Goal: Task Accomplishment & Management: Use online tool/utility

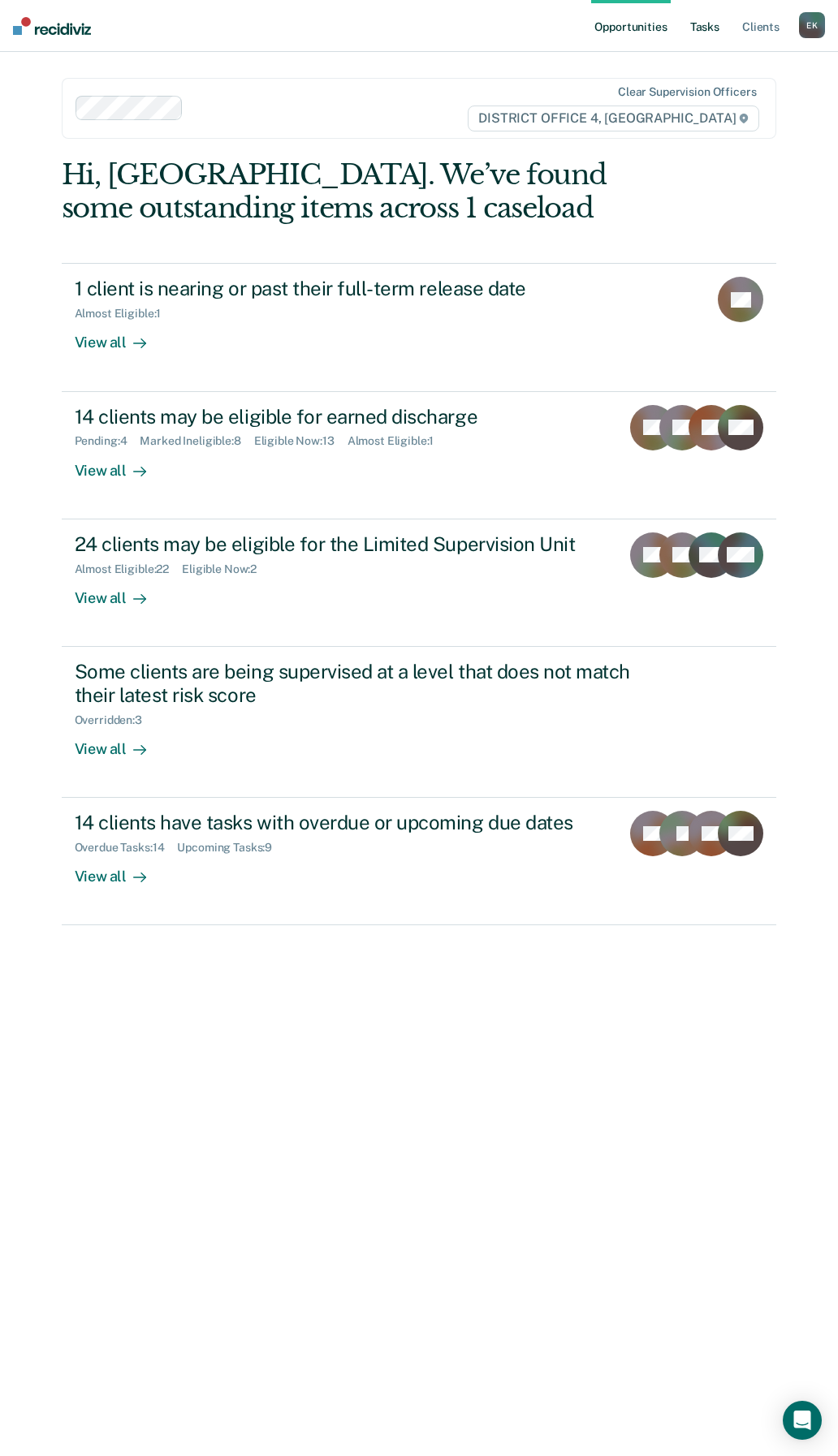
click at [696, 26] on link "Tasks" at bounding box center [705, 26] width 36 height 52
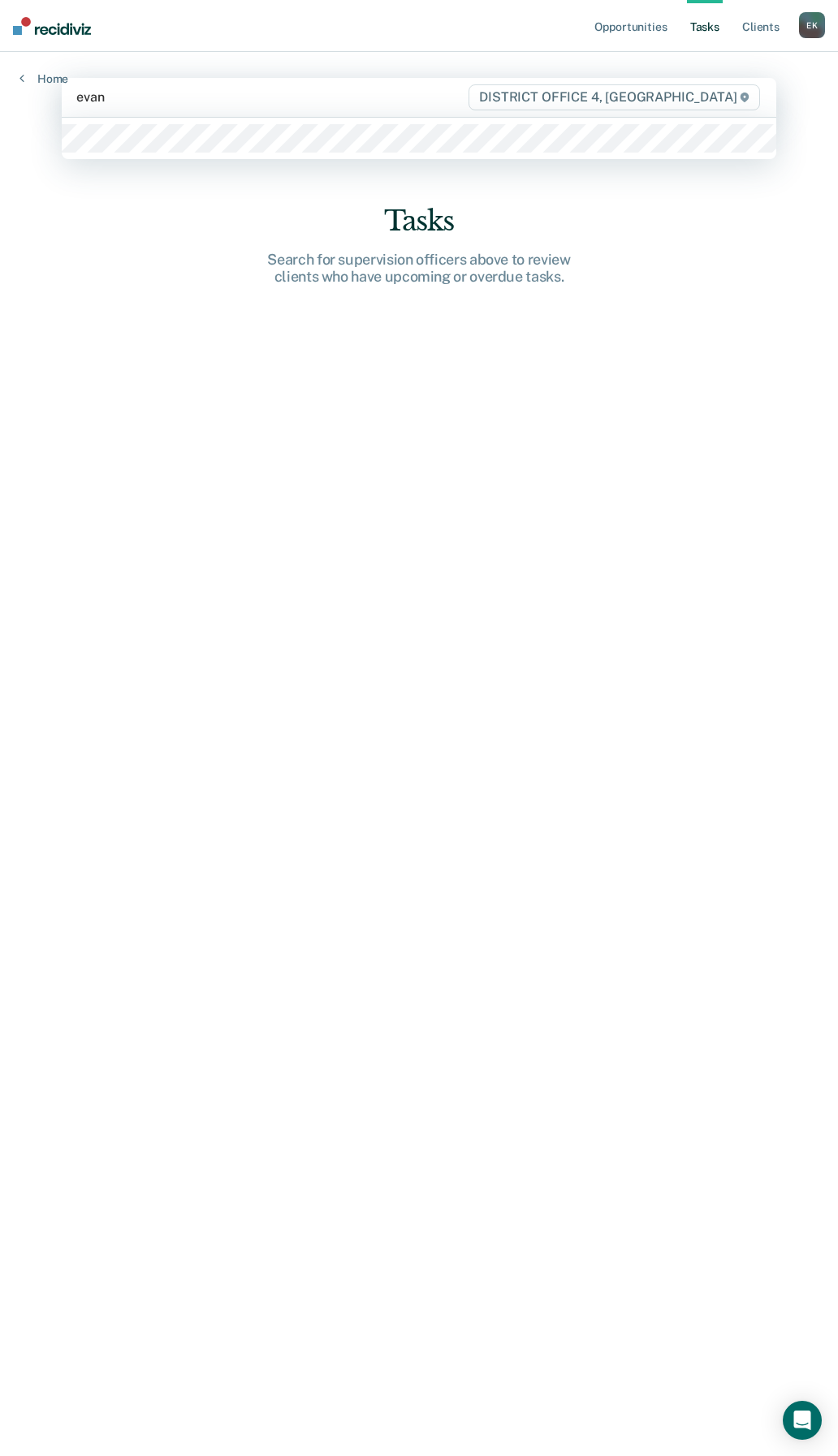
type input "[PERSON_NAME]"
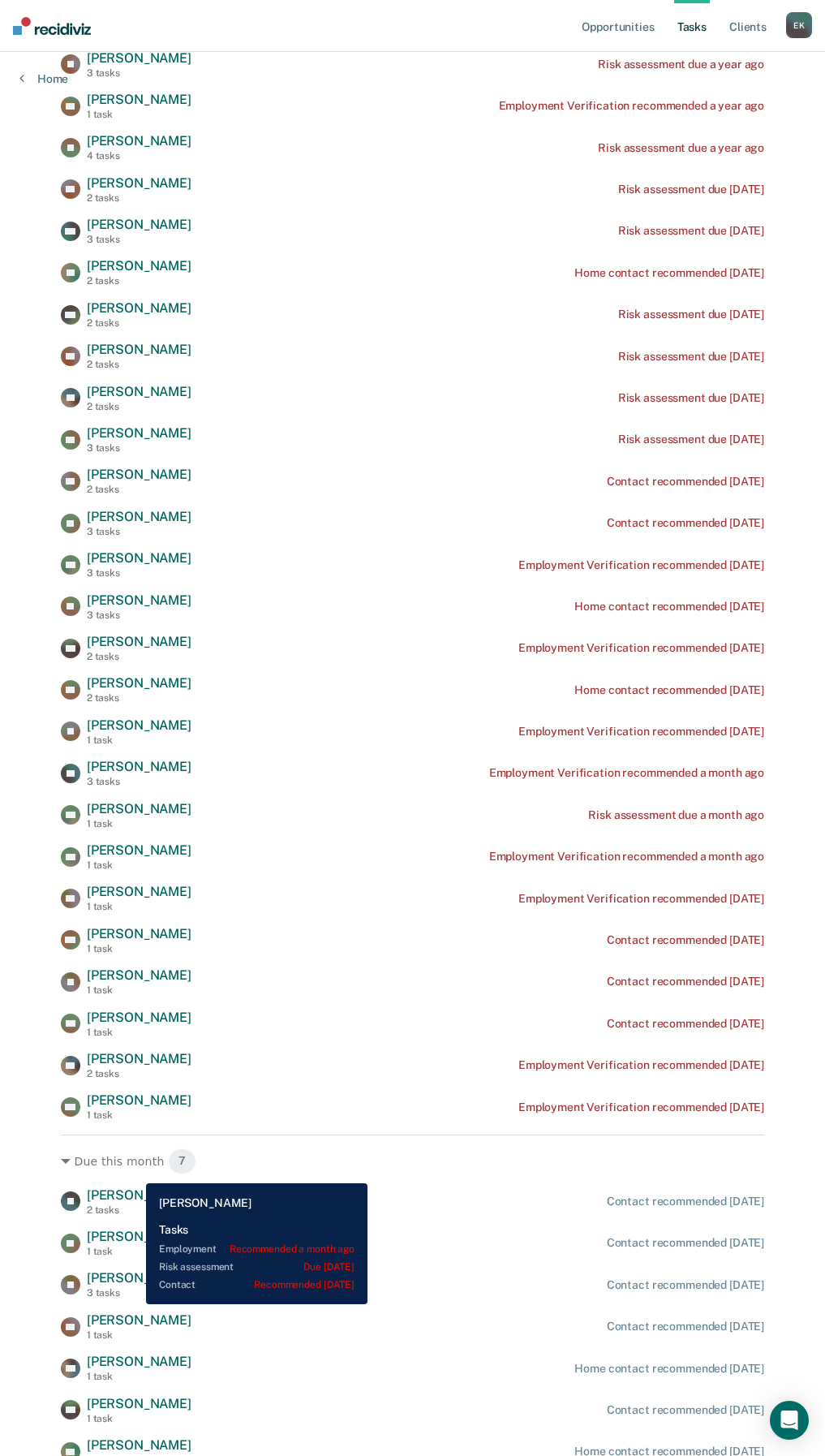
scroll to position [568, 0]
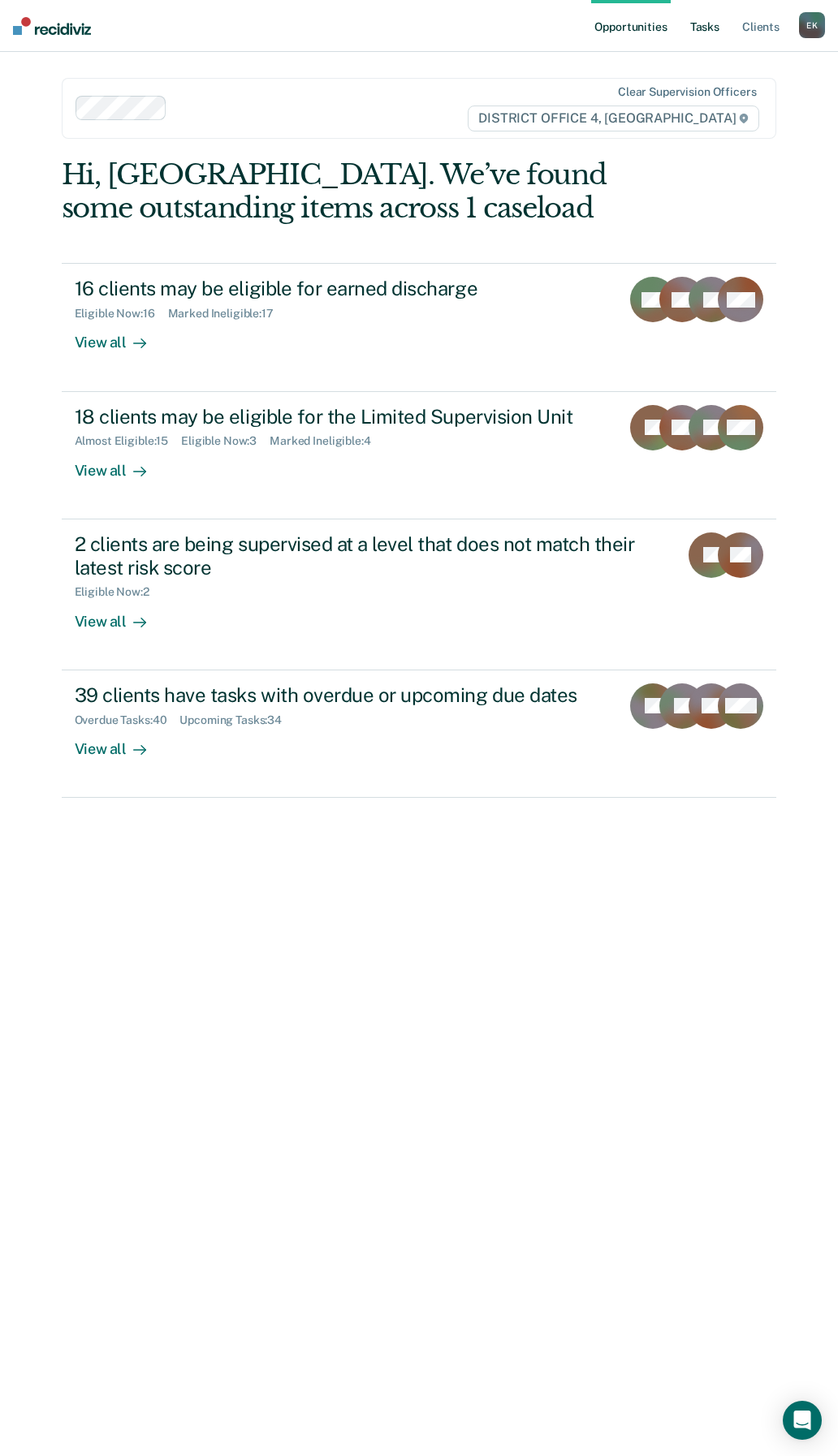
click at [708, 23] on link "Tasks" at bounding box center [705, 26] width 36 height 52
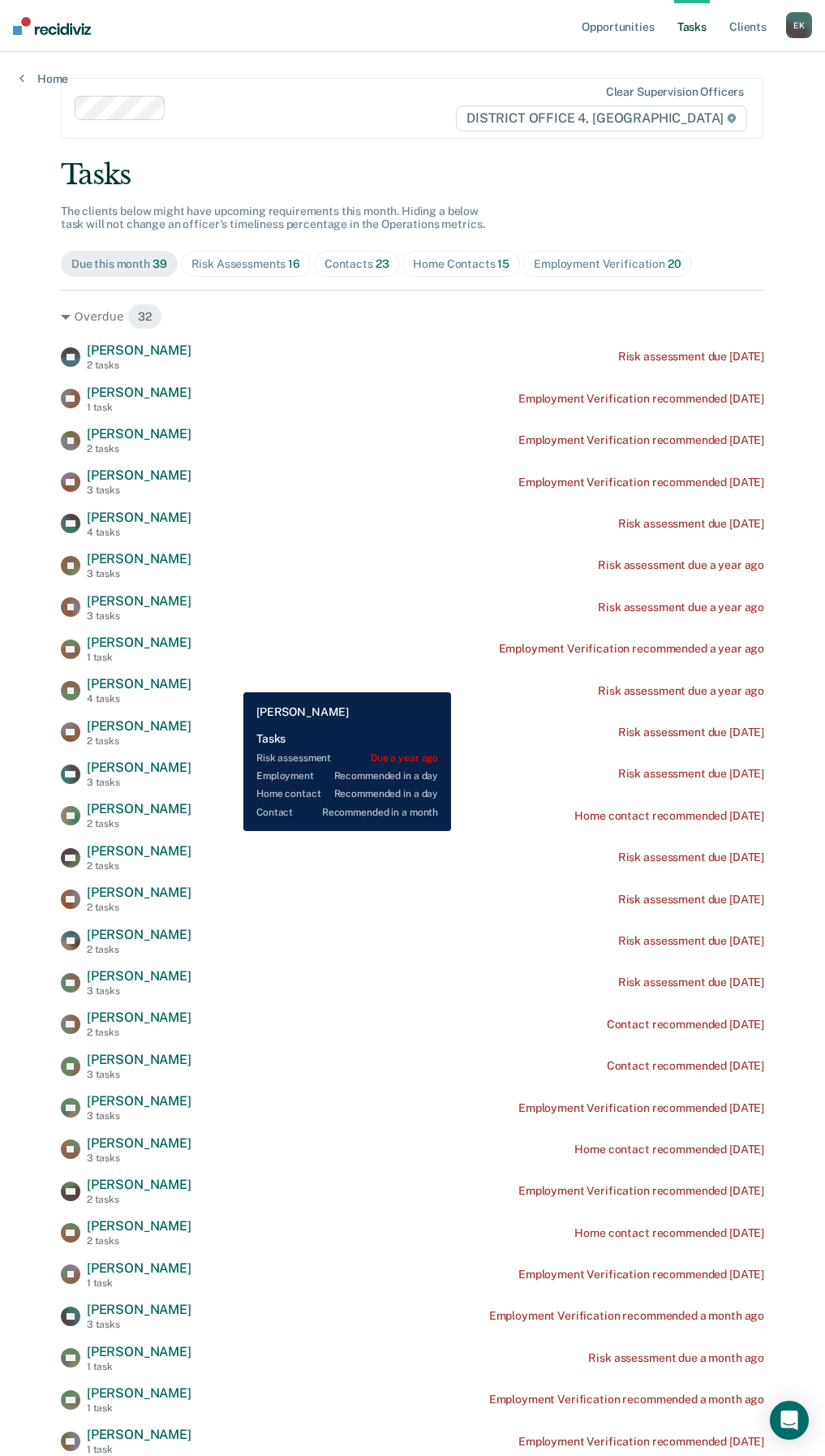
scroll to position [81, 0]
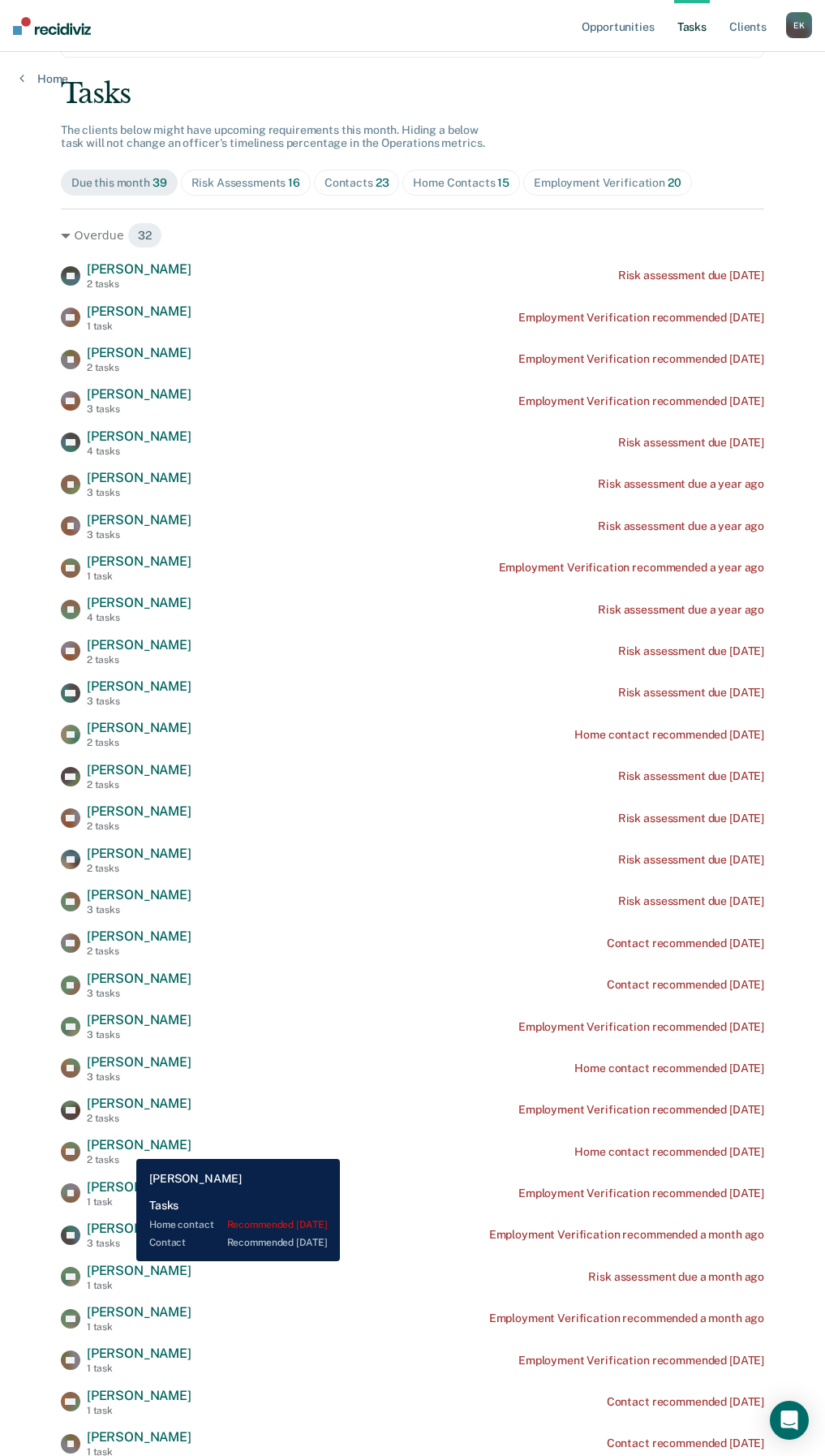
click at [124, 1147] on span "[PERSON_NAME]" at bounding box center [139, 1145] width 105 height 15
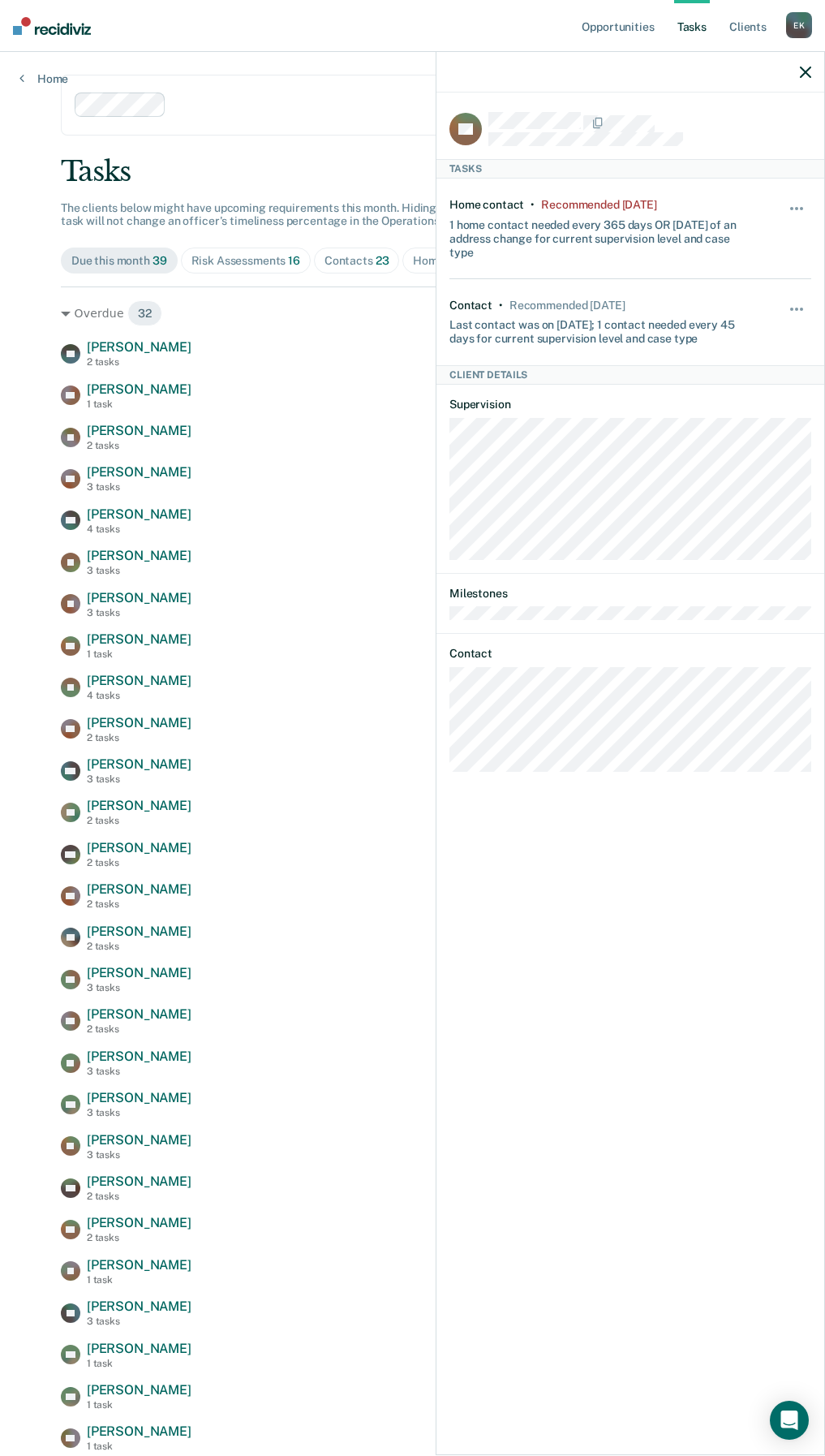
scroll to position [0, 0]
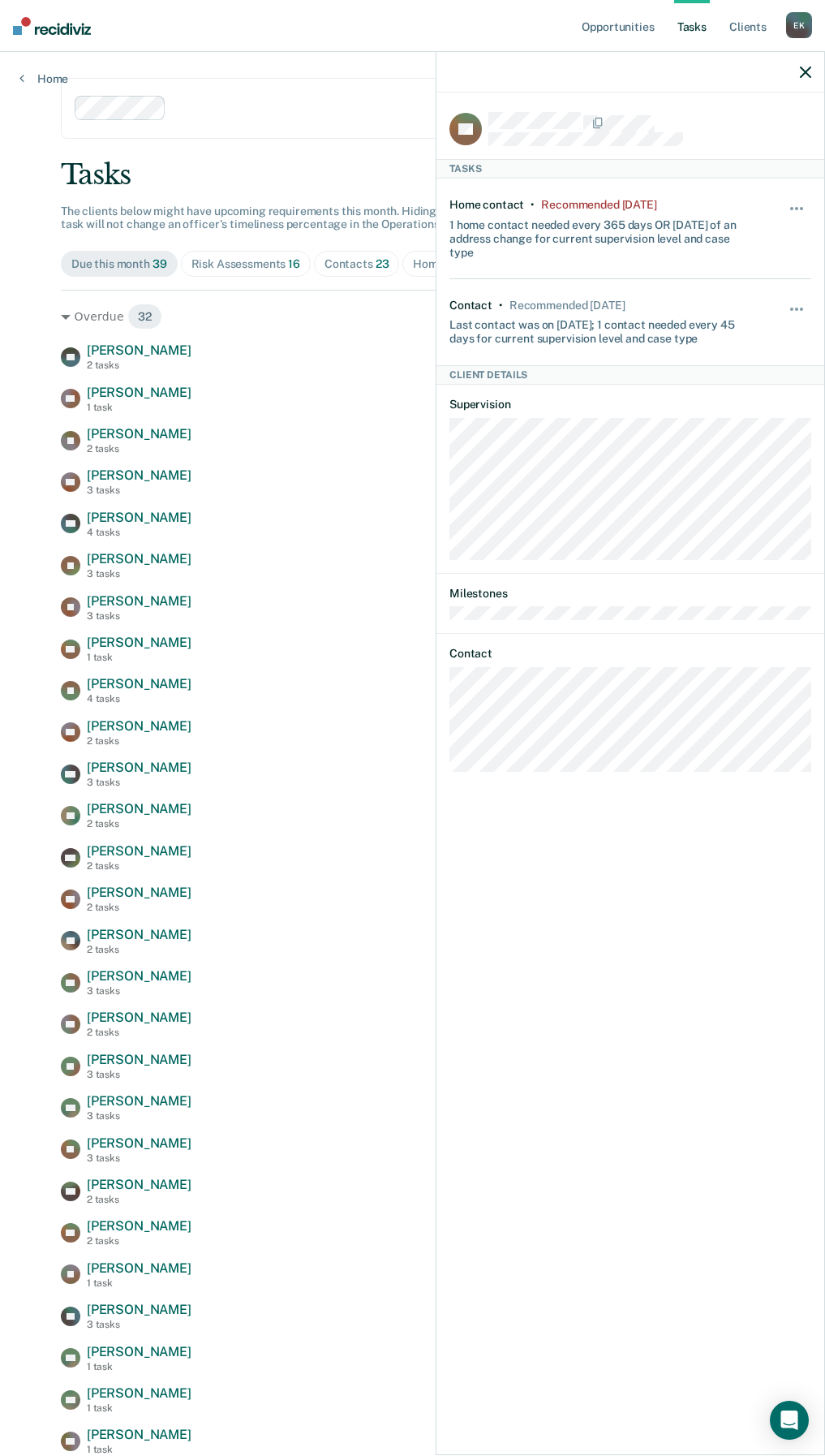
click at [810, 72] on icon "button" at bounding box center [805, 72] width 11 height 11
